Goal: Task Accomplishment & Management: Use online tool/utility

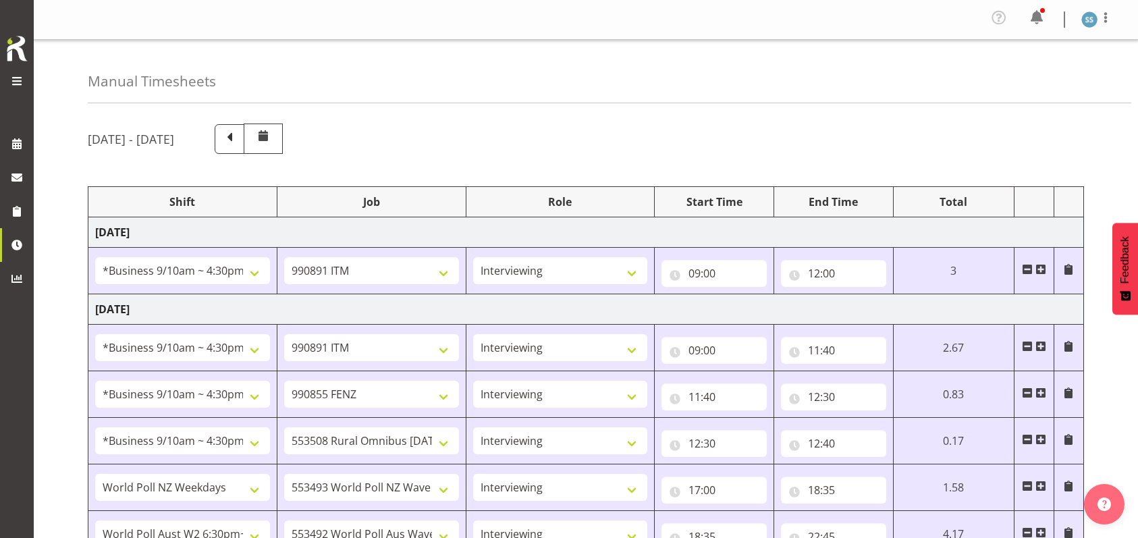
select select "26078"
select select "10549"
select select "47"
select select "26078"
select select "10549"
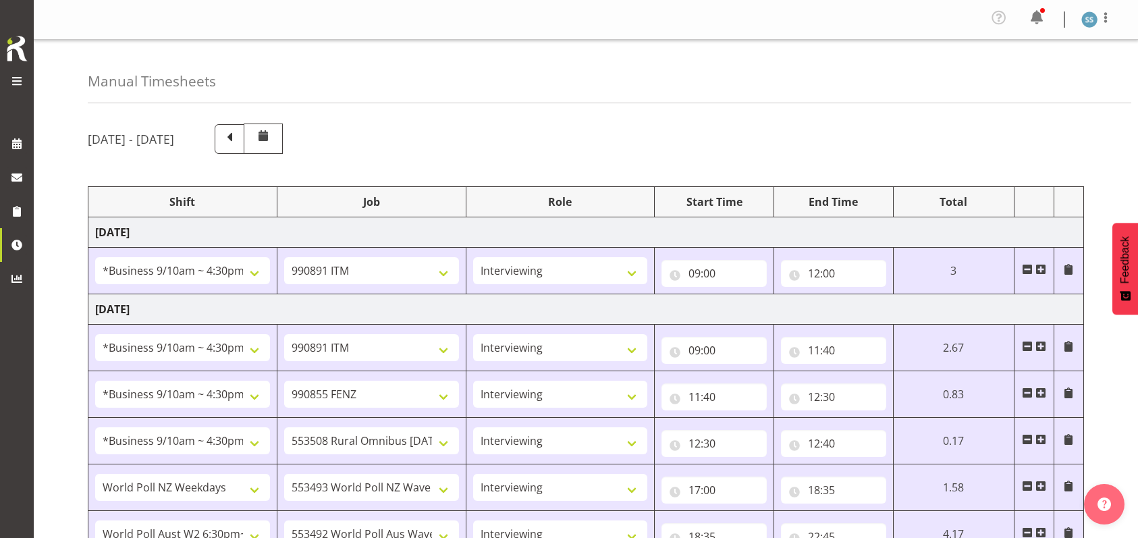
select select "47"
select select "26078"
select select "9636"
select select "47"
select select "26078"
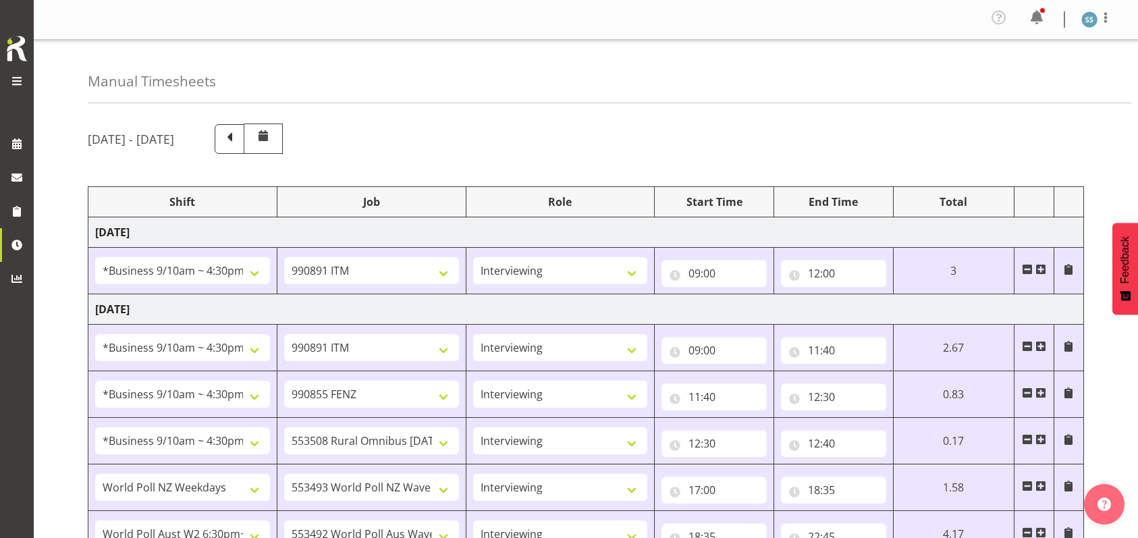
select select "10536"
select select "47"
select select "41604"
select select "10527"
select select "47"
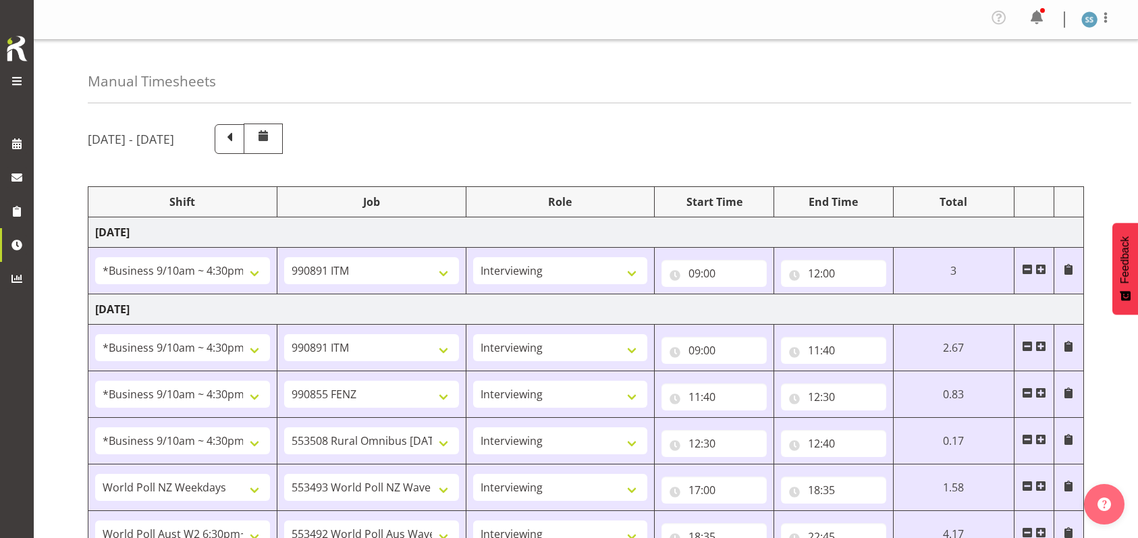
select select "56692"
select select "10499"
select select "47"
select select "26078"
select select "10549"
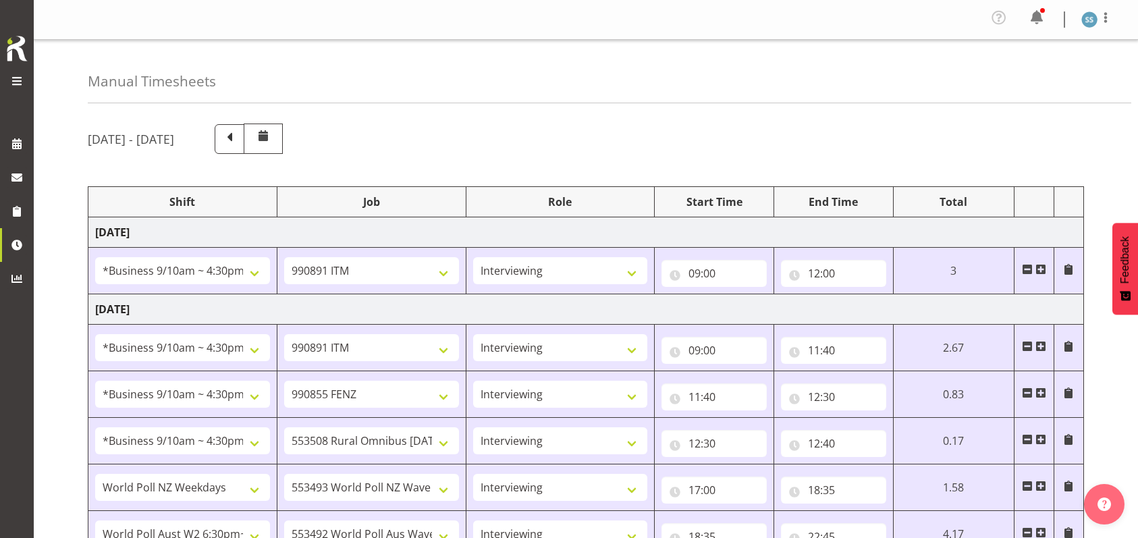
select select "47"
select select "26078"
select select "10536"
select select "47"
select select "26078"
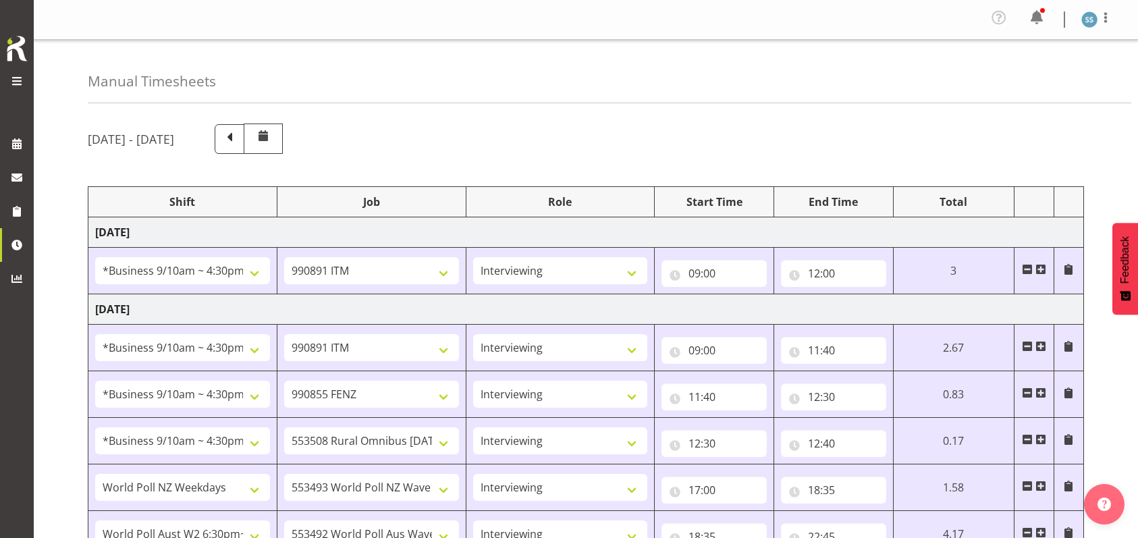
select select "10549"
select select "47"
select select "48116"
select select "10499"
select select "47"
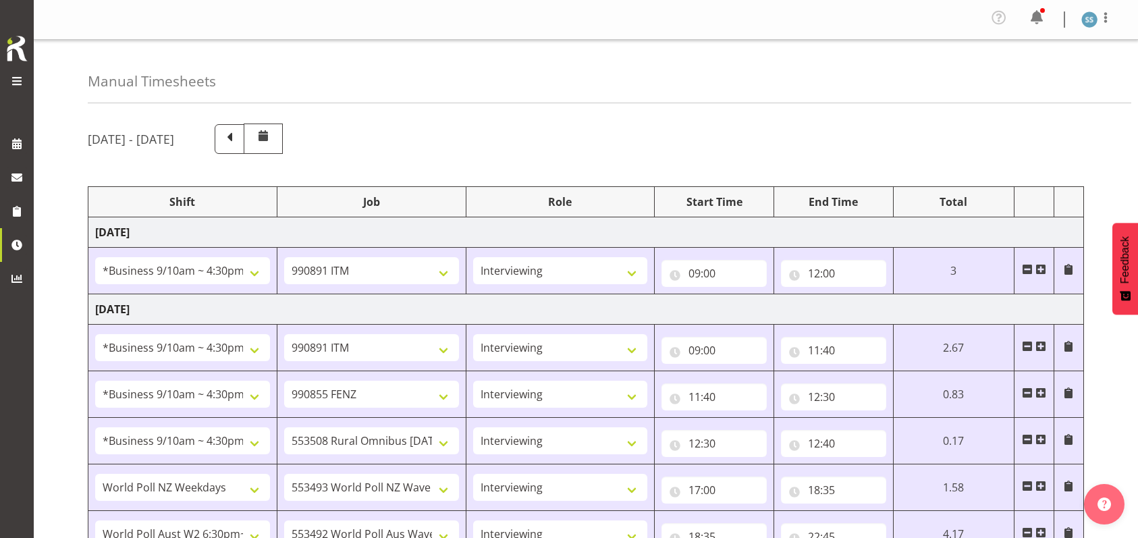
select select "26078"
select select "10549"
select select "47"
select select "26078"
select select "10576"
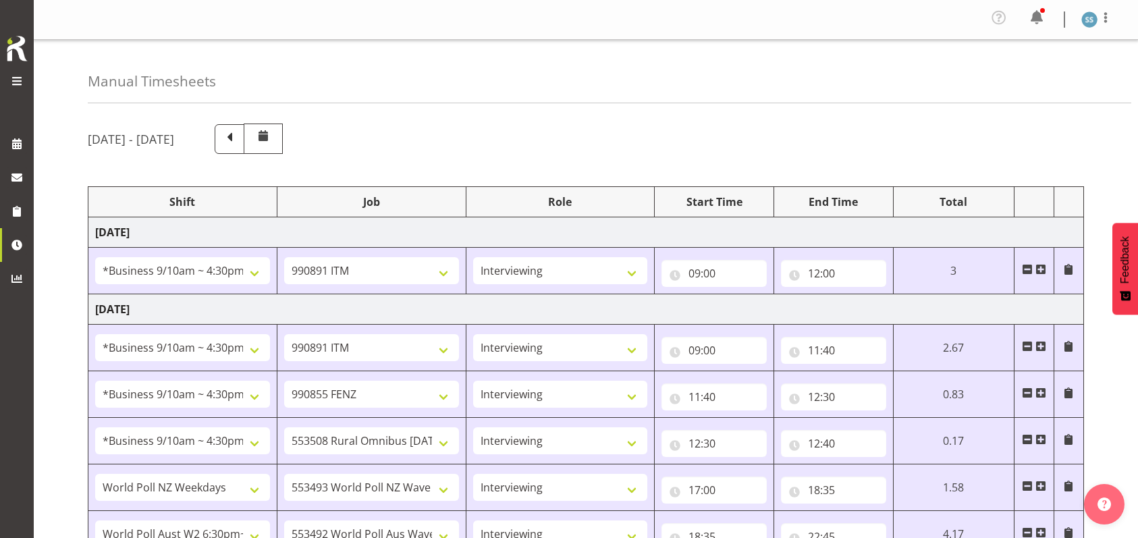
select select "1607"
select select "10549"
select select "47"
